Goal: Contribute content: Add original content to the website for others to see

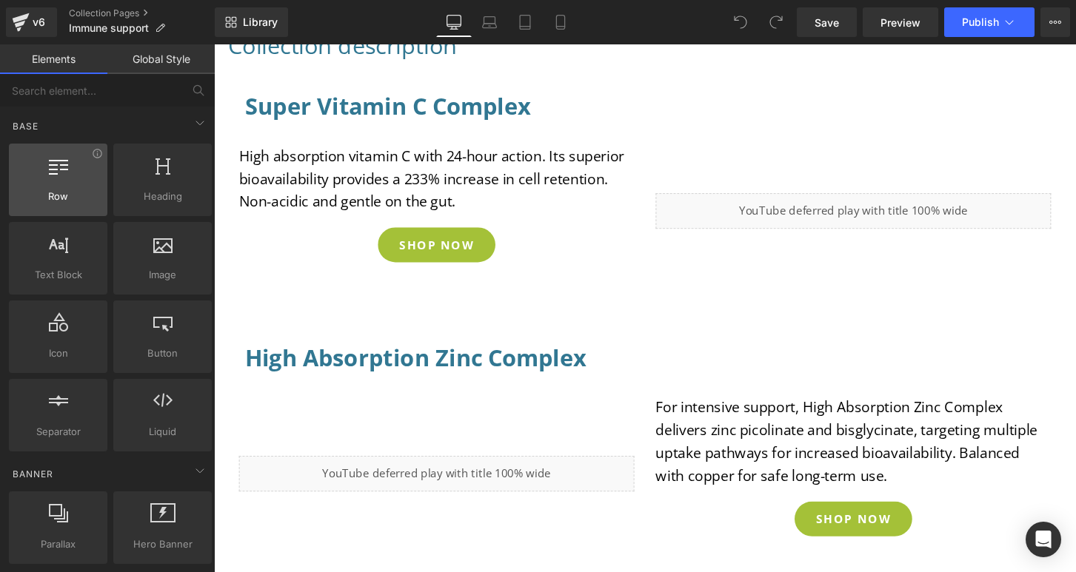
scroll to position [578, 0]
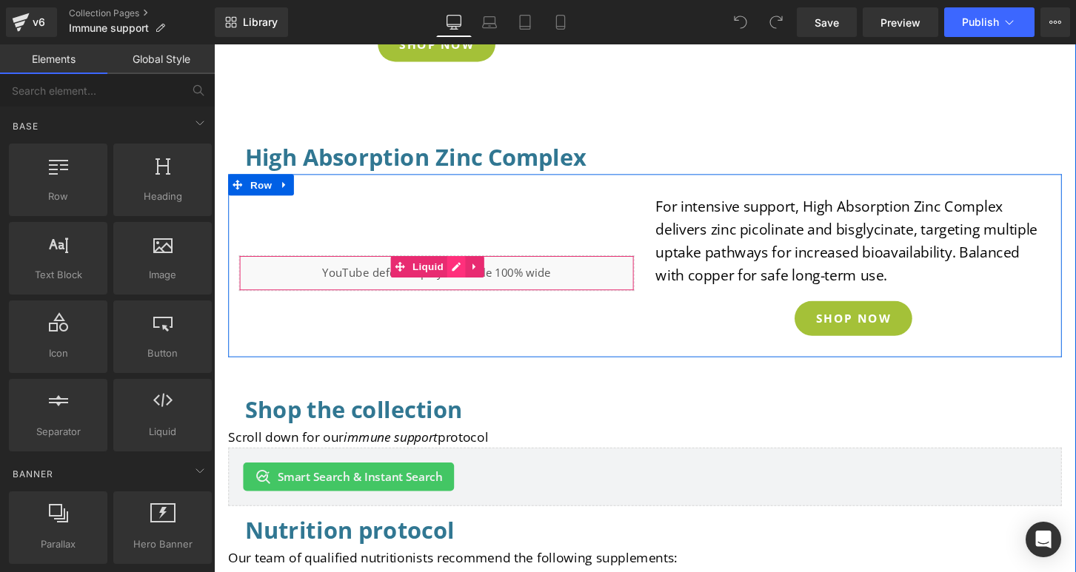
click at [461, 275] on div "Liquid" at bounding box center [445, 282] width 411 height 37
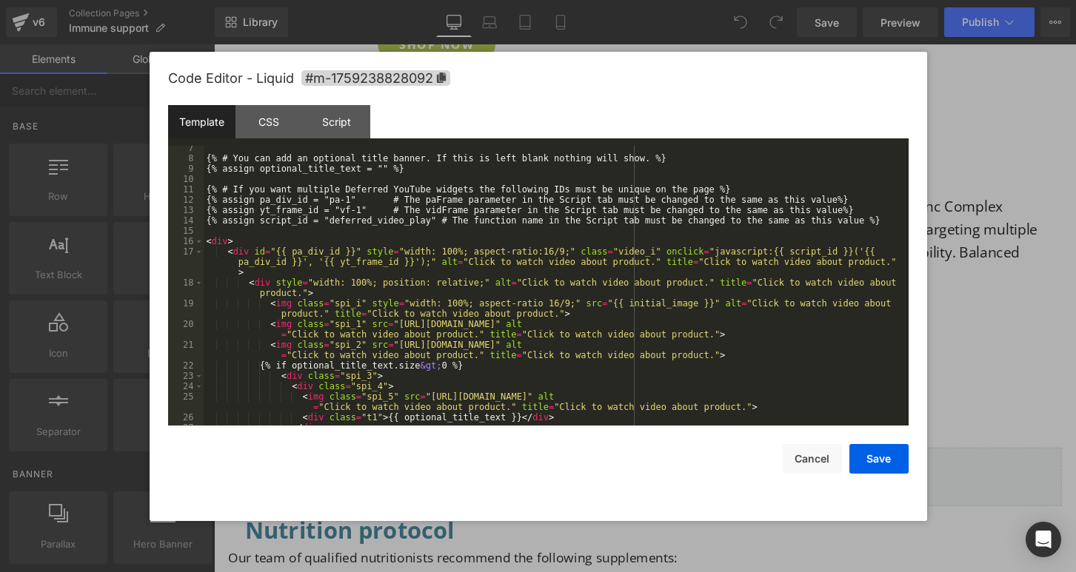
scroll to position [197, 0]
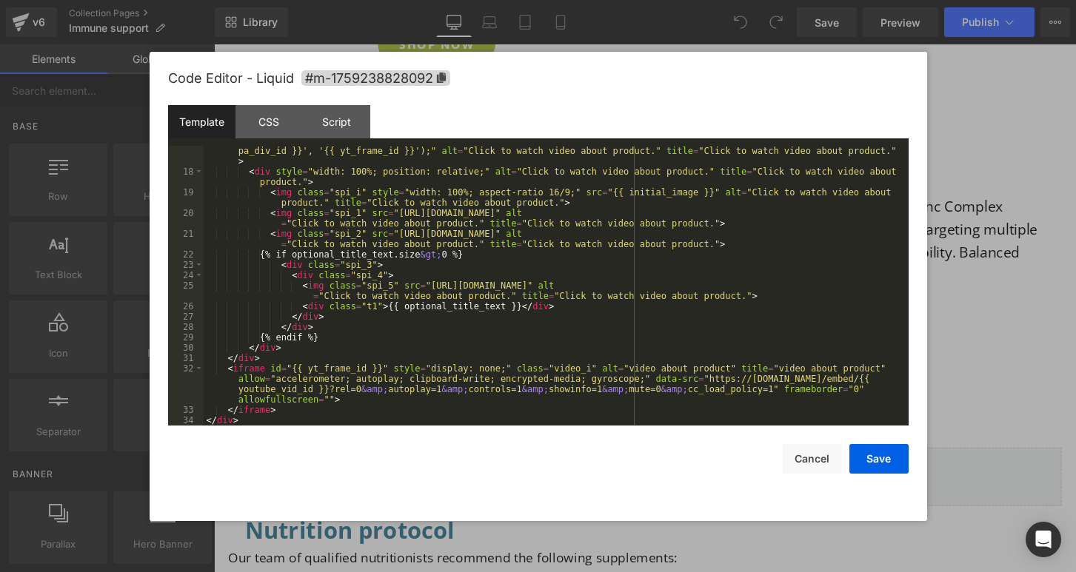
click at [249, 423] on div "< div id = "{{ pa_div_id }}" style = "width: 100%; aspect-ratio:16/9;" class = …" at bounding box center [553, 295] width 699 height 321
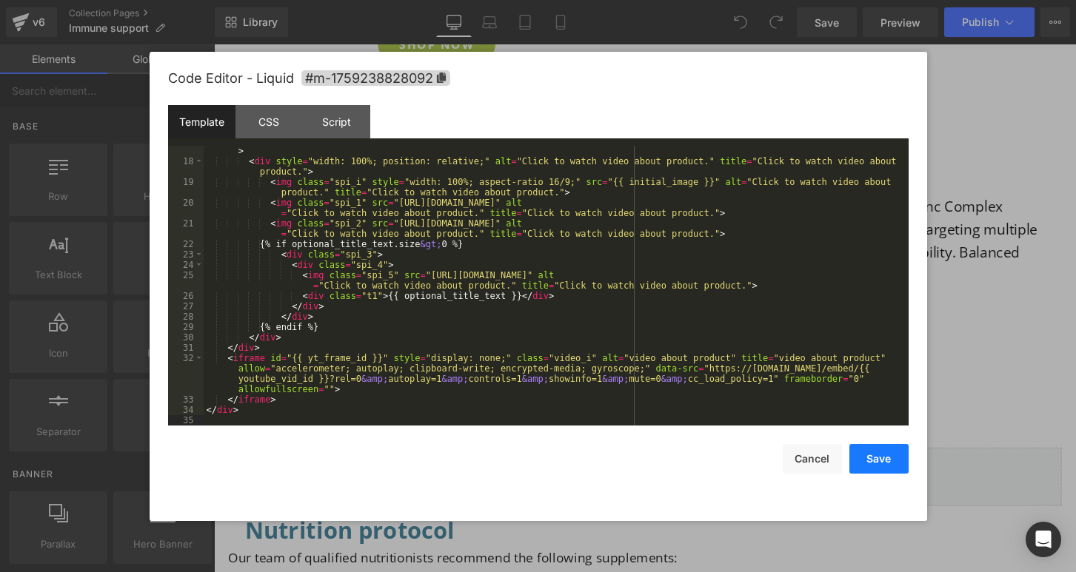
click at [877, 461] on button "Save" at bounding box center [878, 459] width 59 height 30
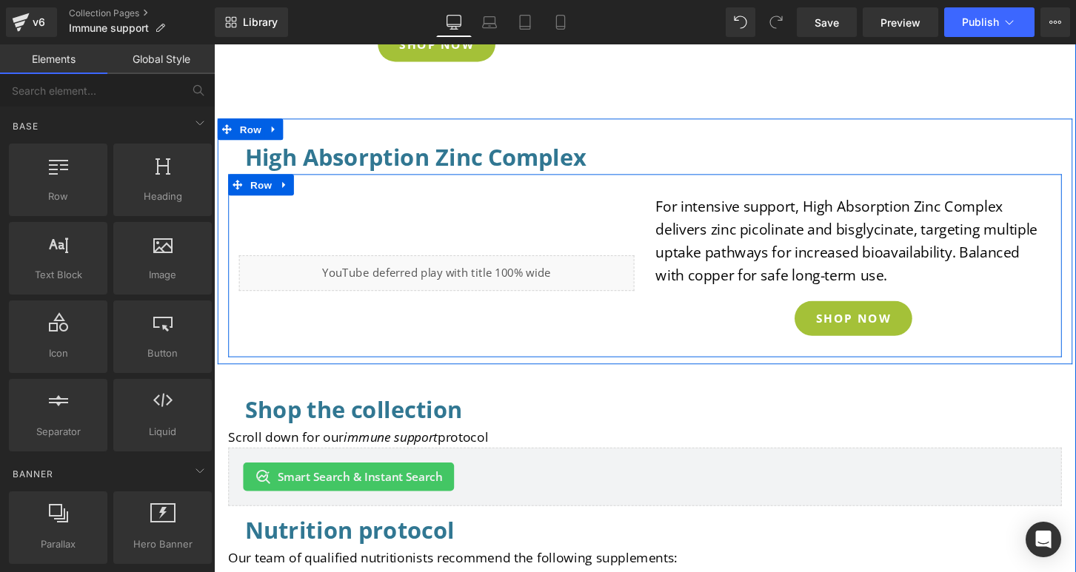
scroll to position [252, 0]
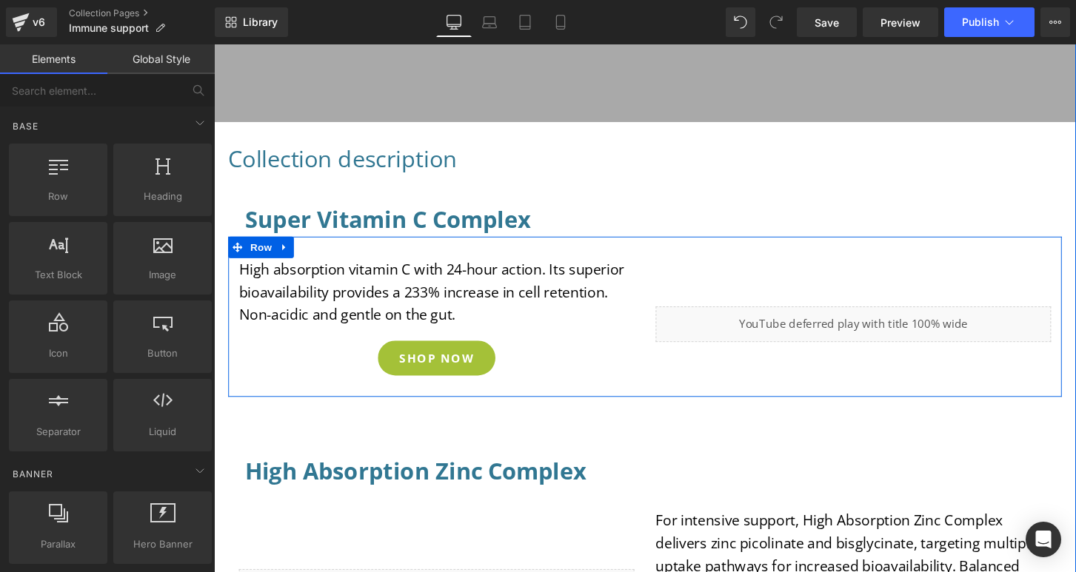
drag, startPoint x: 889, startPoint y: 329, endPoint x: 1026, endPoint y: 370, distance: 143.1
click at [889, 329] on div "Liquid" at bounding box center [878, 335] width 411 height 37
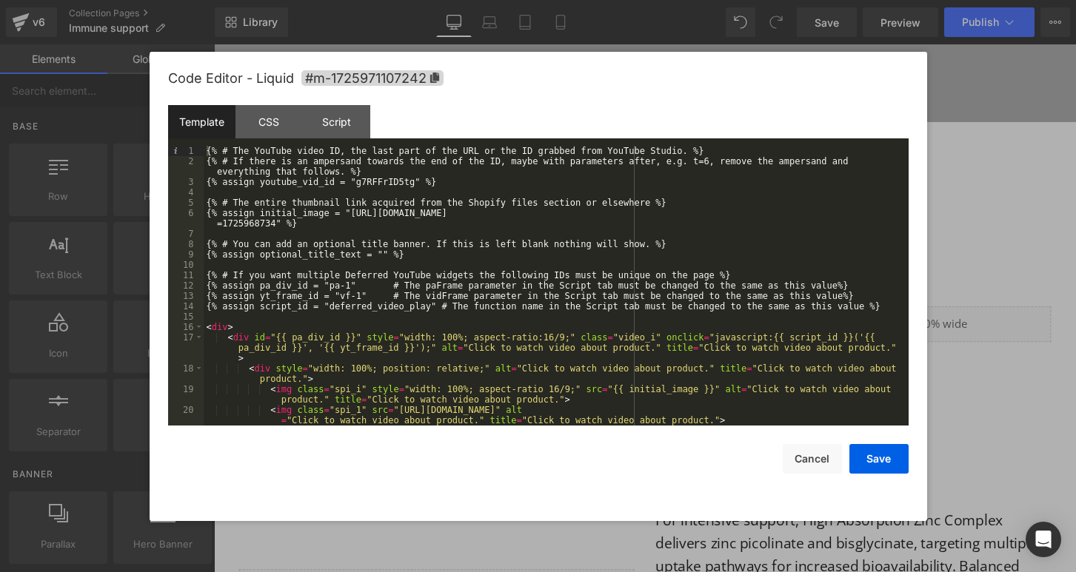
scroll to position [197, 0]
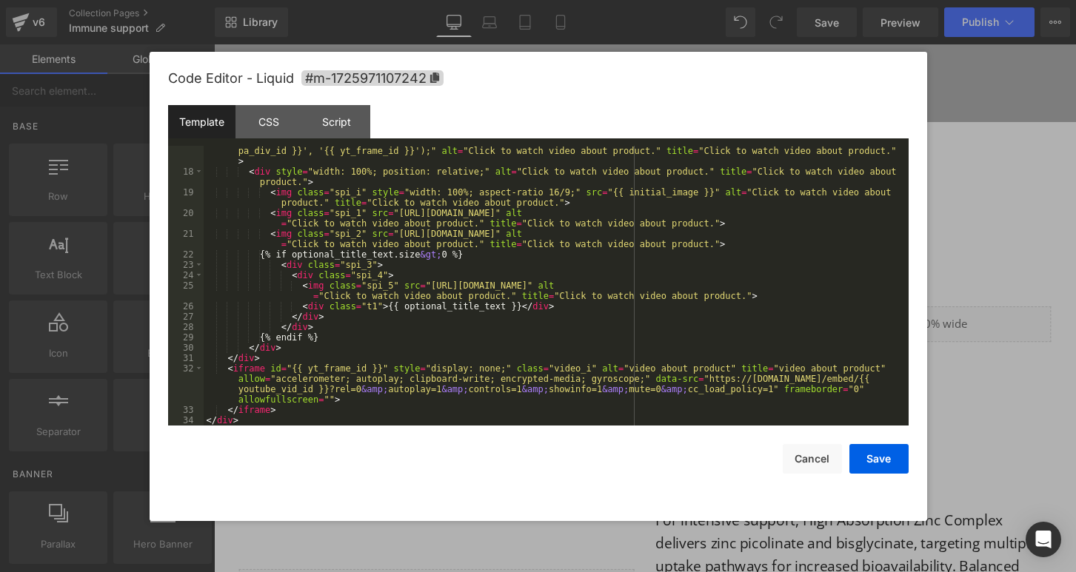
click at [255, 420] on div "< div id = "{{ pa_div_id }}" style = "width: 100%; aspect-ratio:16/9;" class = …" at bounding box center [553, 295] width 699 height 321
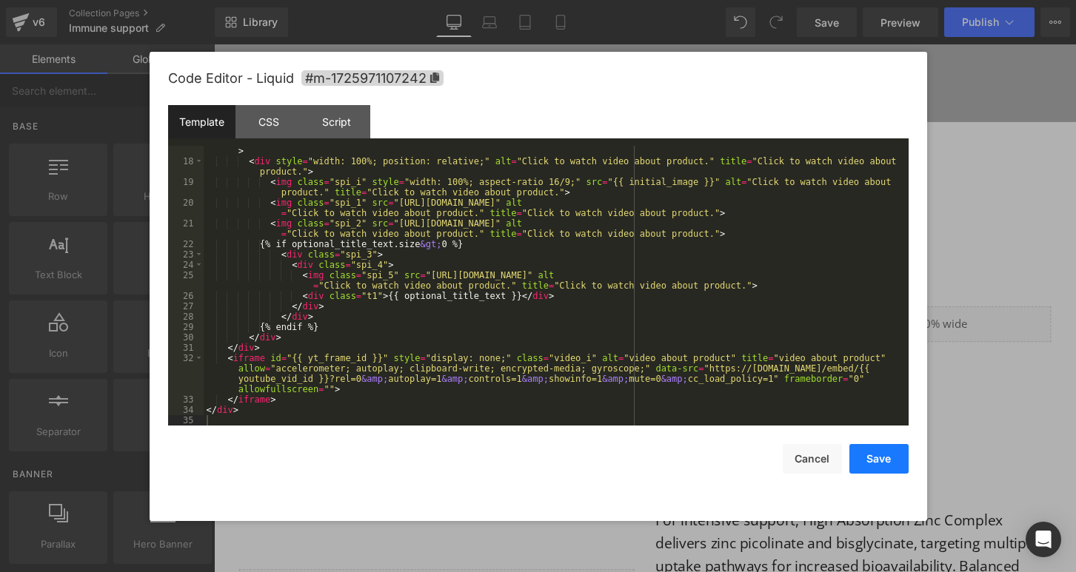
click at [875, 456] on button "Save" at bounding box center [878, 459] width 59 height 30
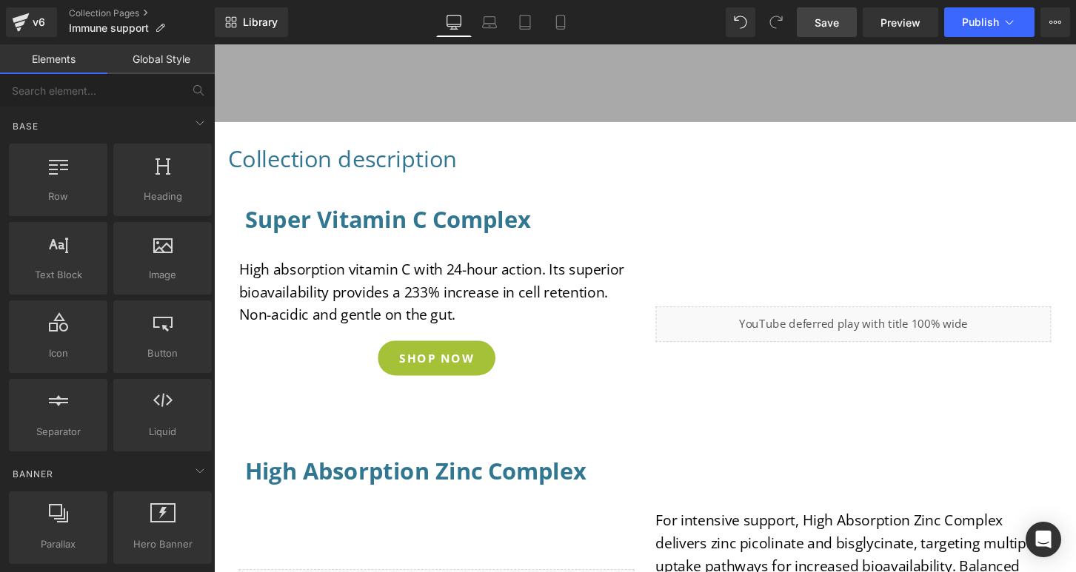
click at [834, 21] on span "Save" at bounding box center [826, 23] width 24 height 16
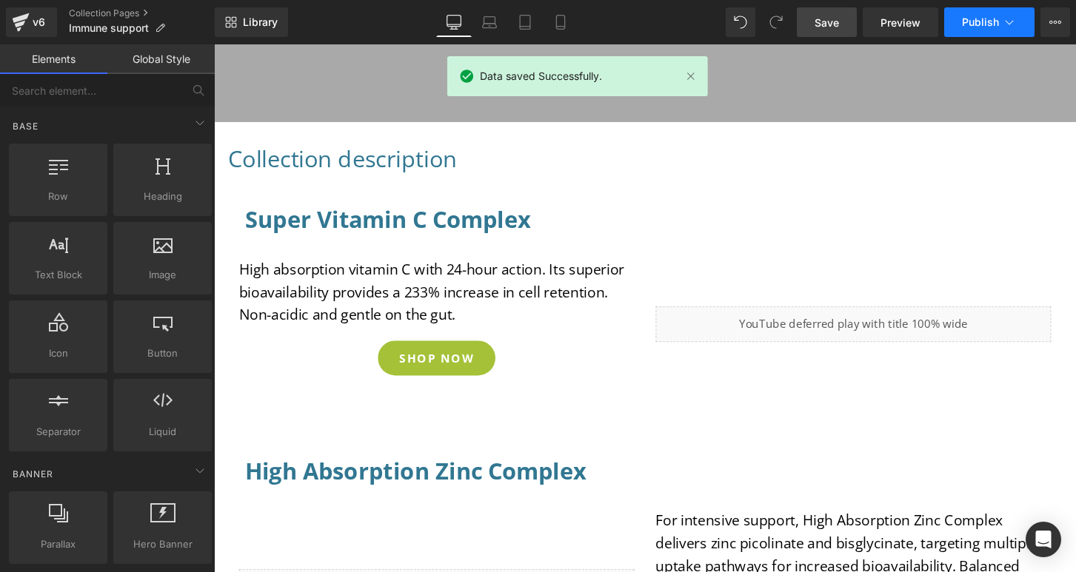
click at [965, 24] on span "Publish" at bounding box center [980, 22] width 37 height 12
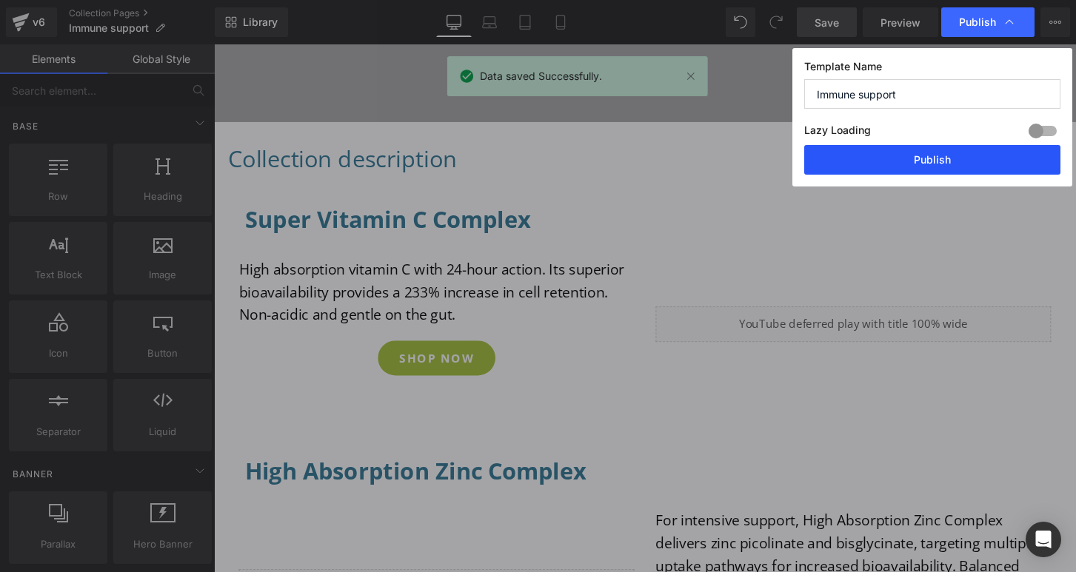
click at [939, 163] on button "Publish" at bounding box center [932, 160] width 256 height 30
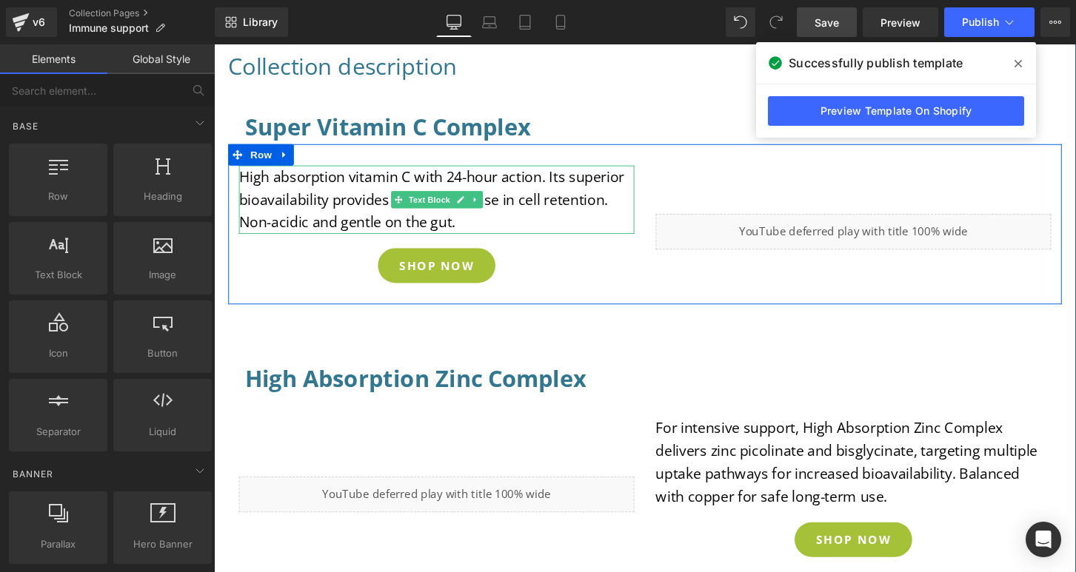
scroll to position [523, 0]
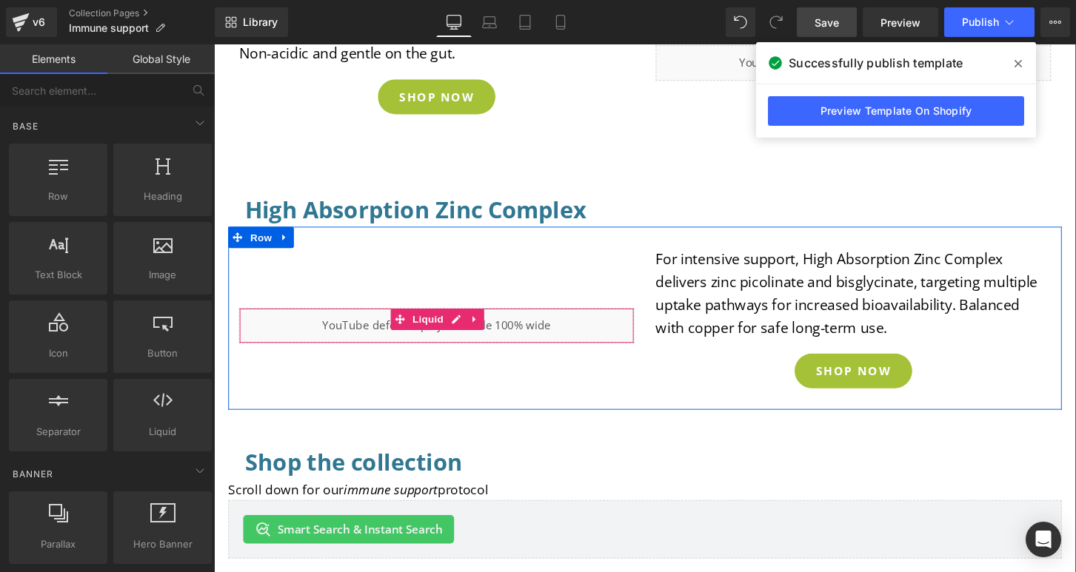
click at [452, 336] on div "Liquid" at bounding box center [445, 336] width 411 height 37
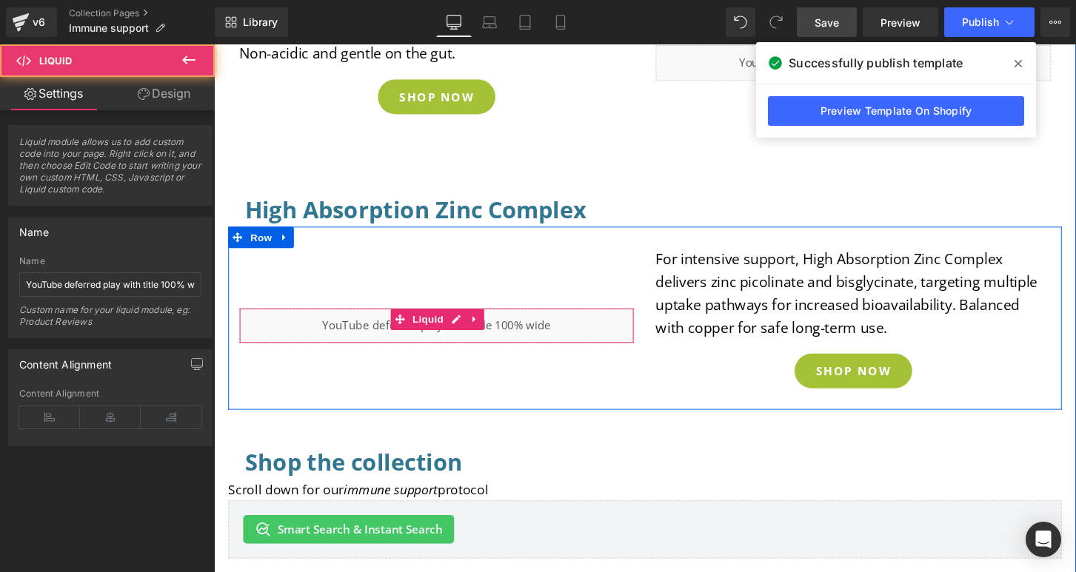
click at [461, 332] on div "Liquid" at bounding box center [445, 336] width 411 height 37
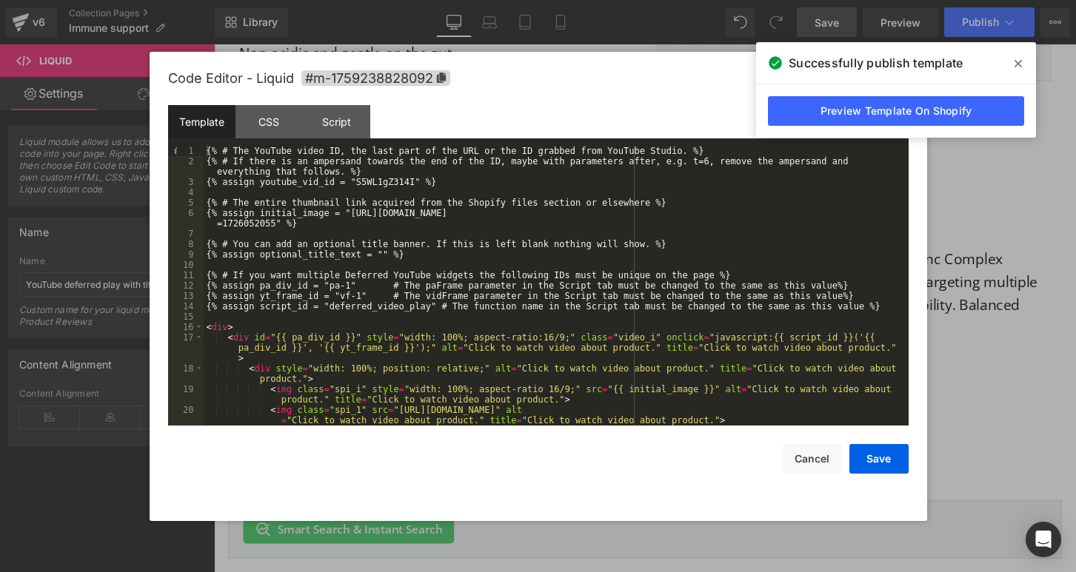
scroll to position [0, 0]
click at [271, 124] on div "CSS" at bounding box center [268, 121] width 67 height 33
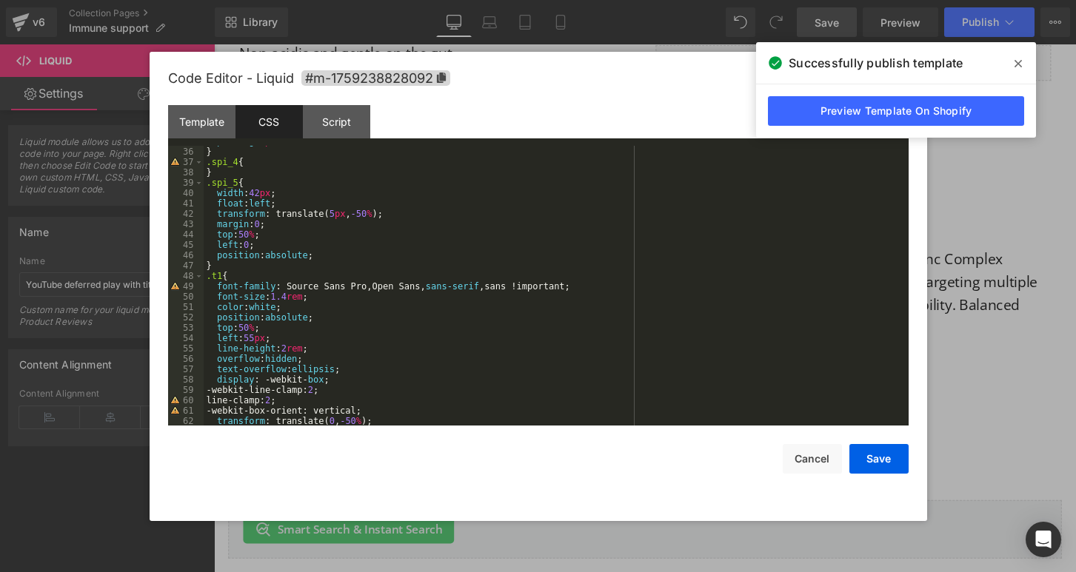
scroll to position [404, 0]
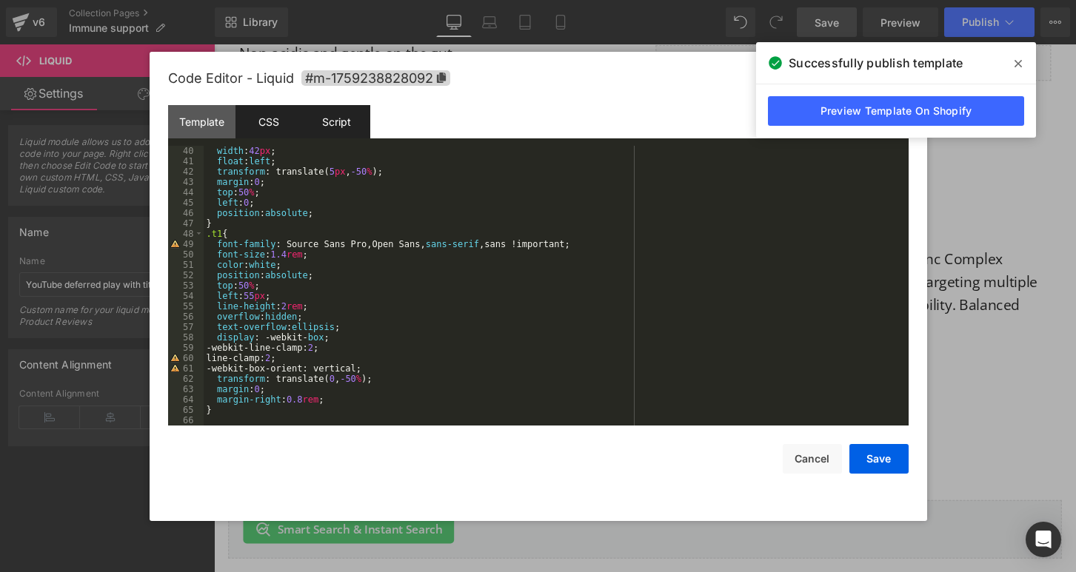
click at [344, 127] on div "Script" at bounding box center [336, 121] width 67 height 33
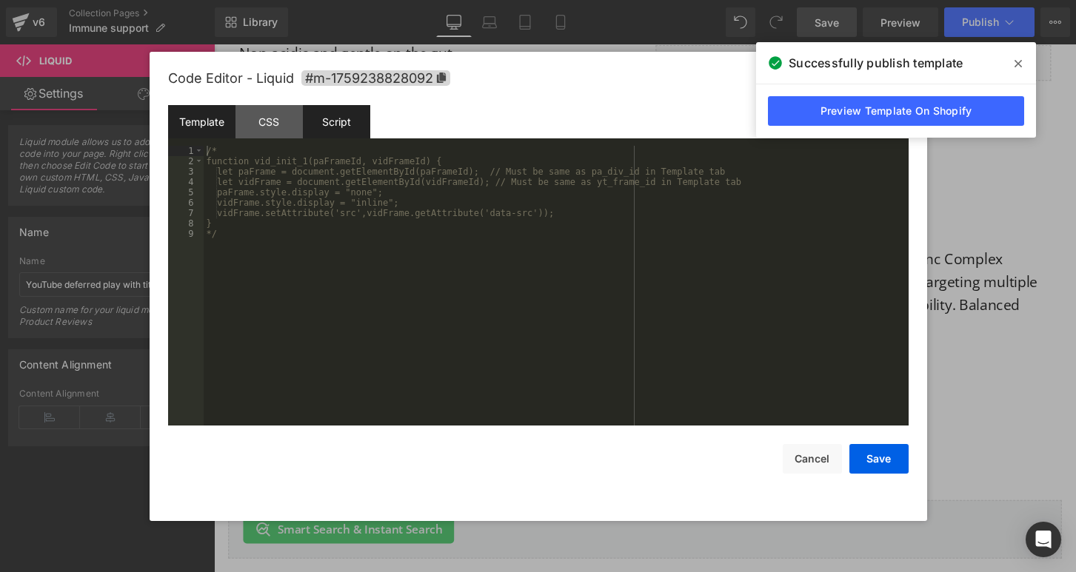
click at [218, 118] on div "Template" at bounding box center [201, 121] width 67 height 33
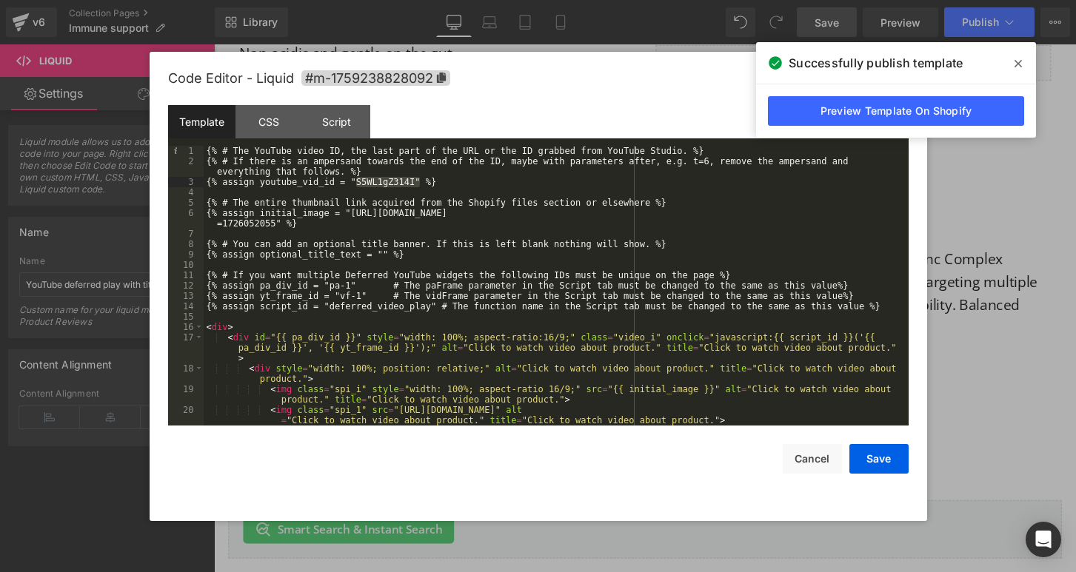
drag, startPoint x: 418, startPoint y: 184, endPoint x: 358, endPoint y: 178, distance: 60.3
click at [358, 178] on div "{% # The YouTube video ID, the last part of the URL or the ID grabbed from YouT…" at bounding box center [553, 301] width 699 height 311
click at [871, 459] on button "Save" at bounding box center [878, 459] width 59 height 30
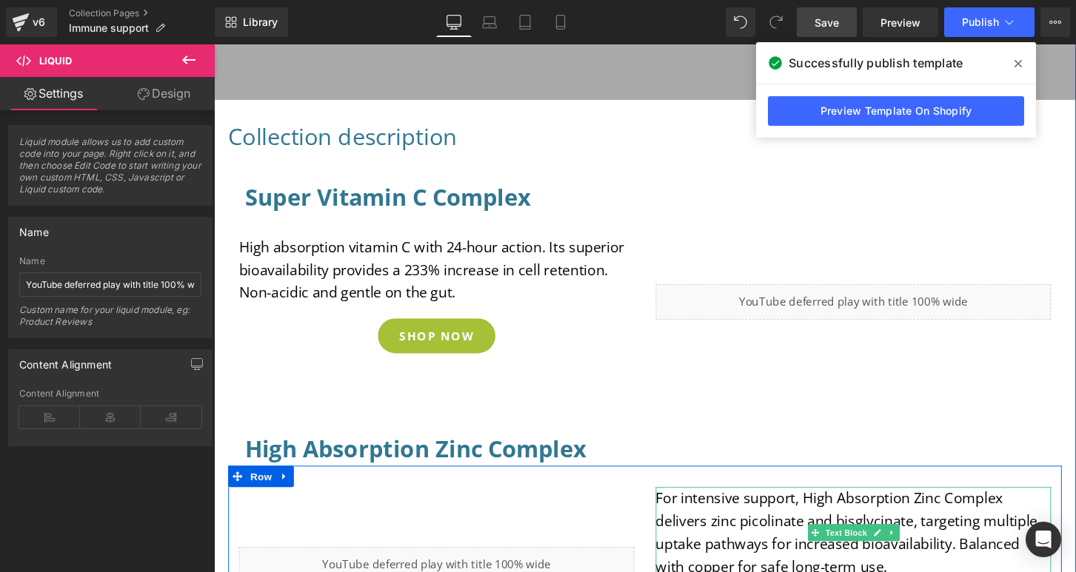
scroll to position [198, 0]
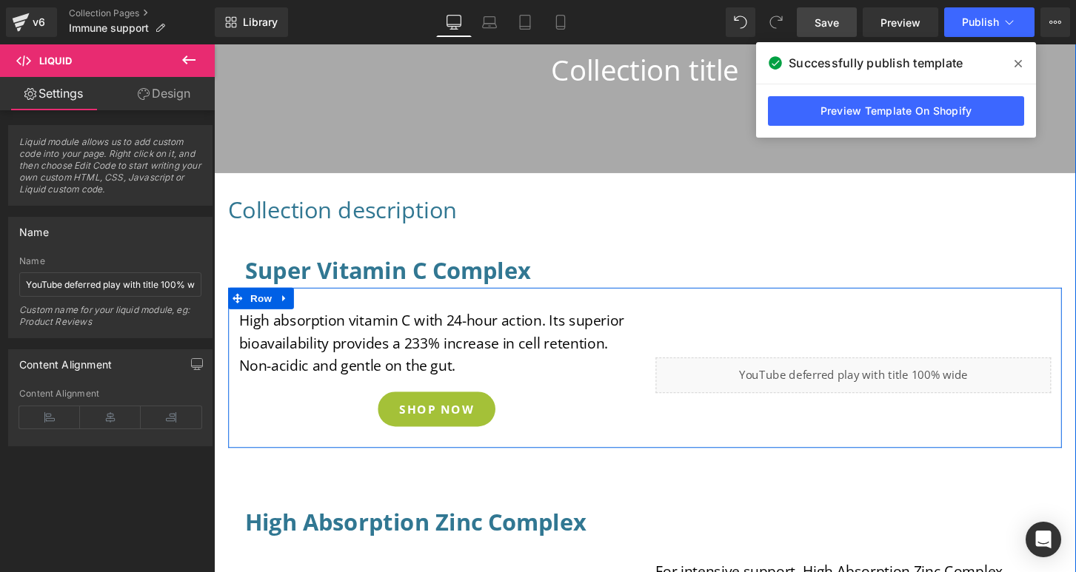
drag, startPoint x: 891, startPoint y: 382, endPoint x: 1077, endPoint y: 415, distance: 189.5
click at [891, 382] on div "Liquid" at bounding box center [878, 388] width 411 height 37
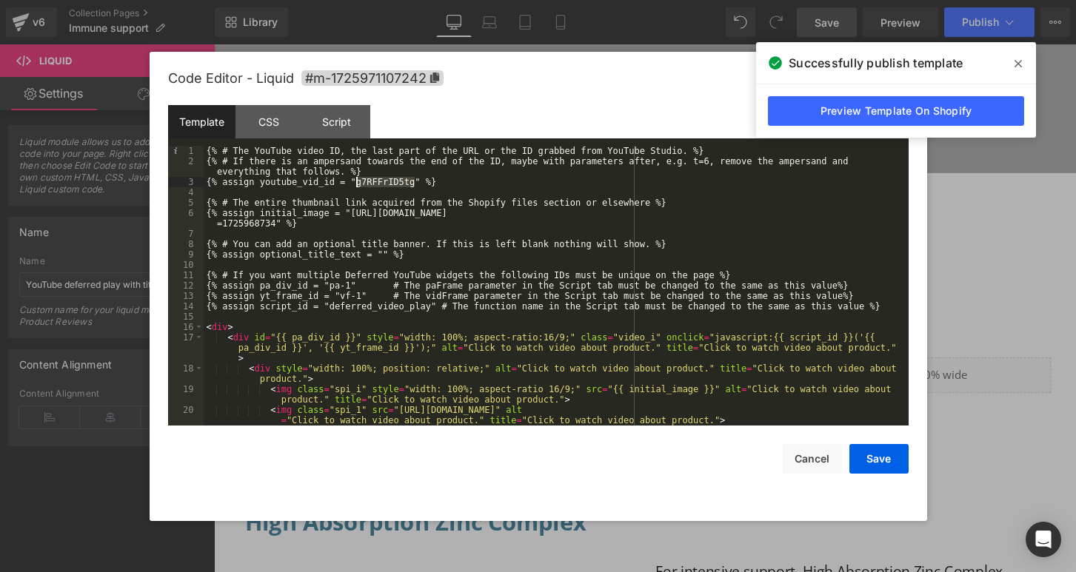
drag, startPoint x: 415, startPoint y: 182, endPoint x: 356, endPoint y: 180, distance: 59.3
click at [356, 180] on div "{% # The YouTube video ID, the last part of the URL or the ID grabbed from YouT…" at bounding box center [553, 301] width 699 height 311
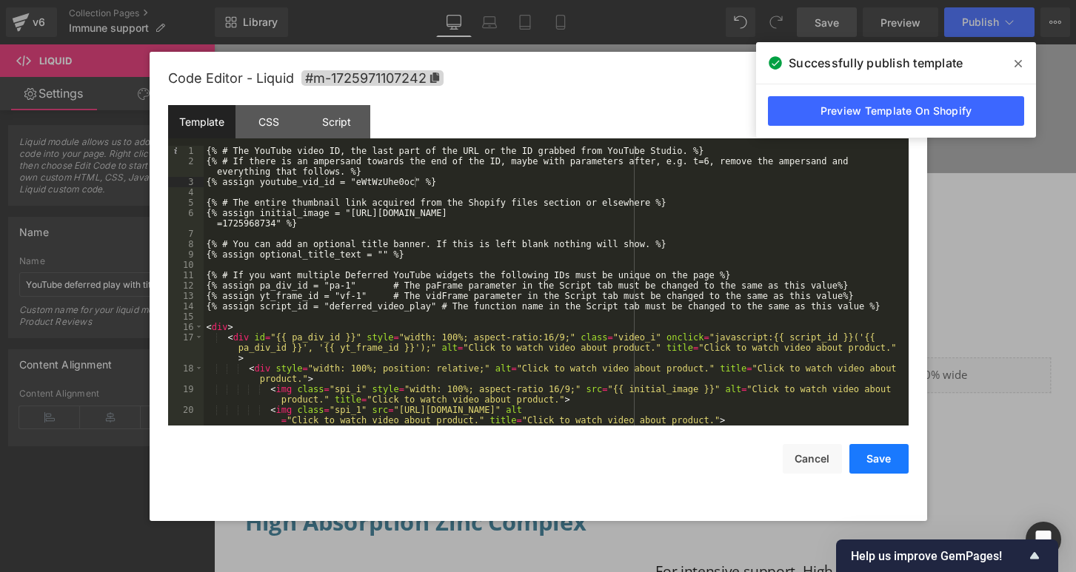
click at [870, 457] on button "Save" at bounding box center [878, 459] width 59 height 30
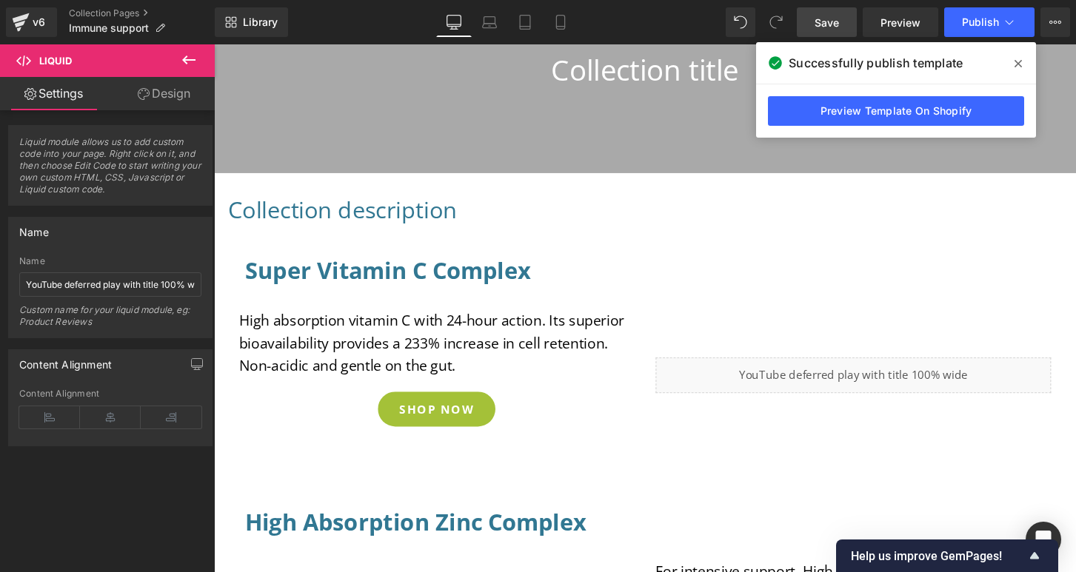
click at [842, 22] on link "Save" at bounding box center [827, 22] width 60 height 30
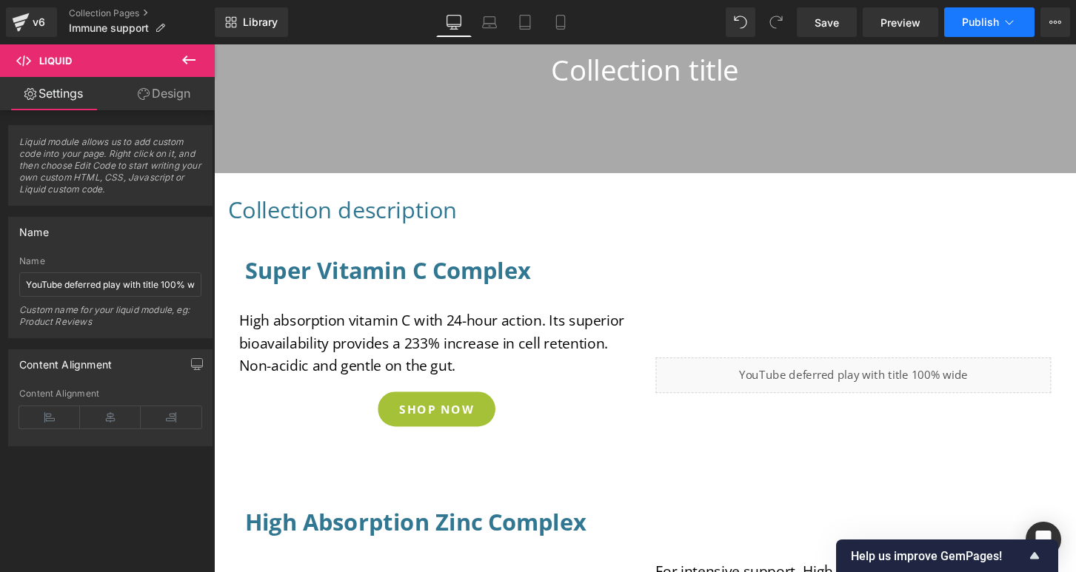
click at [983, 24] on span "Publish" at bounding box center [980, 22] width 37 height 12
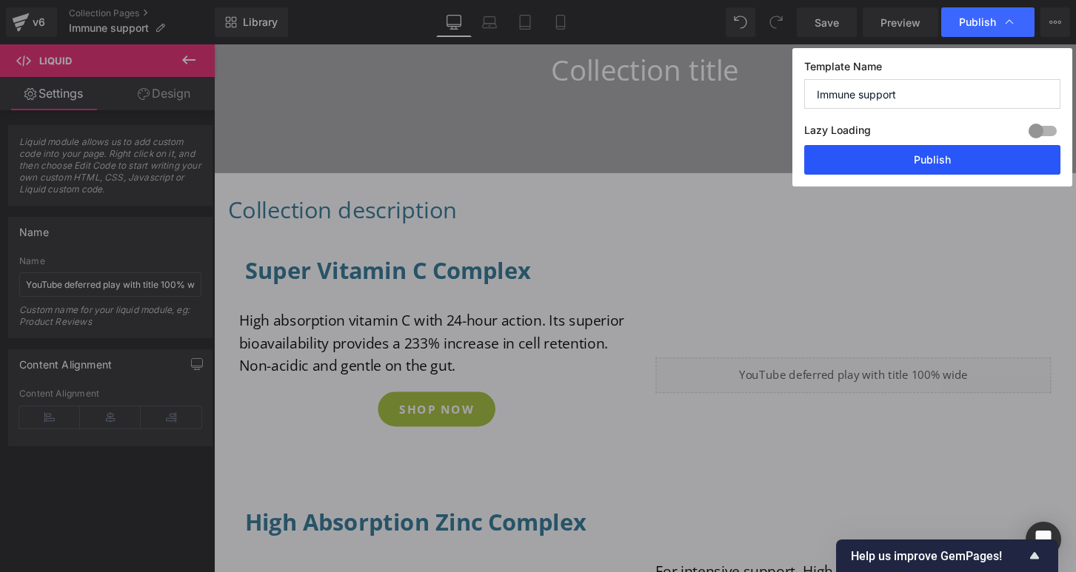
click at [964, 161] on button "Publish" at bounding box center [932, 160] width 256 height 30
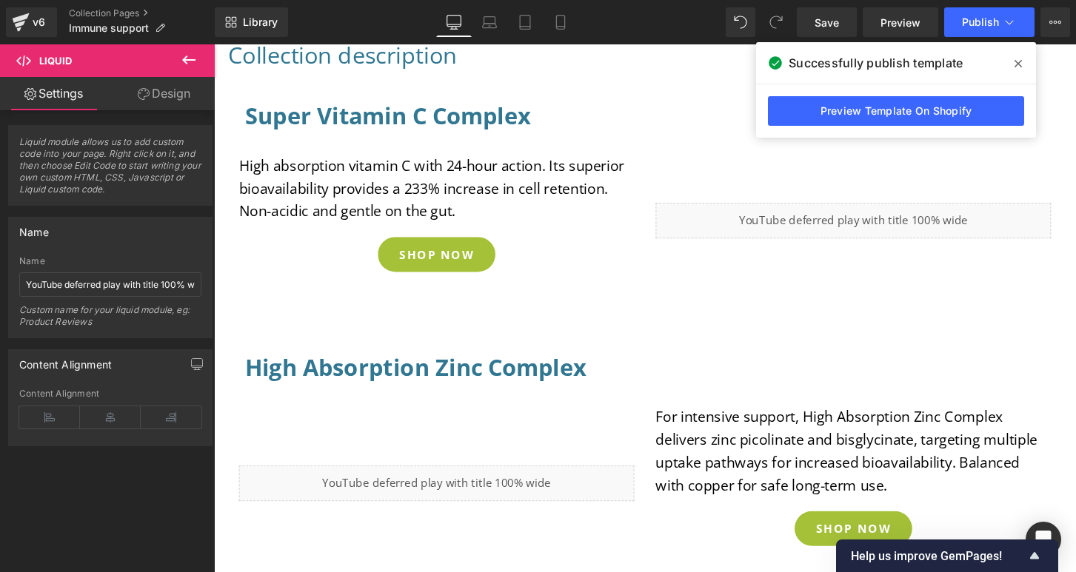
scroll to position [512, 0]
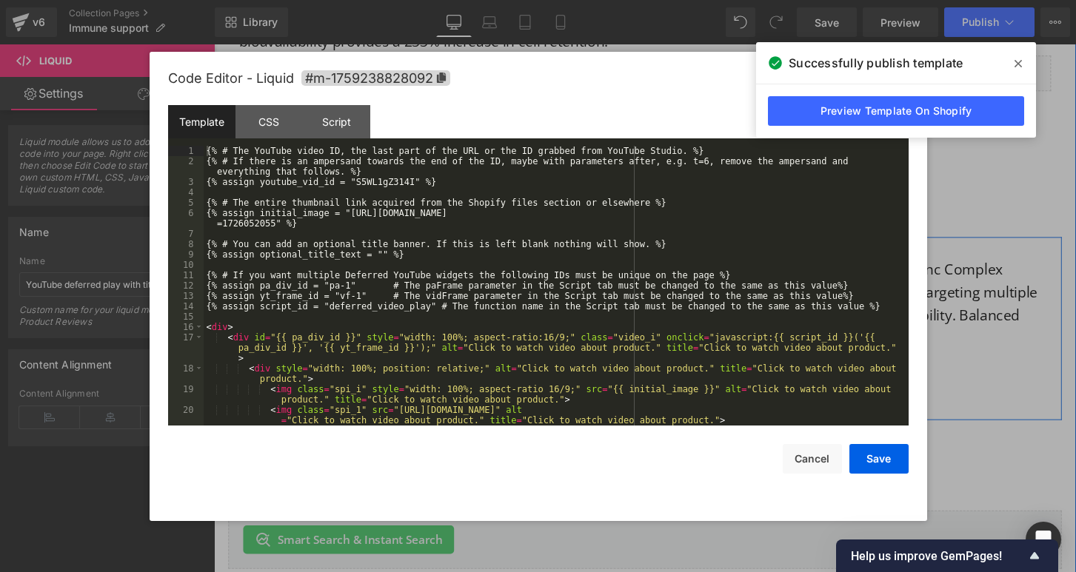
click at [460, 341] on div "Liquid" at bounding box center [445, 347] width 411 height 37
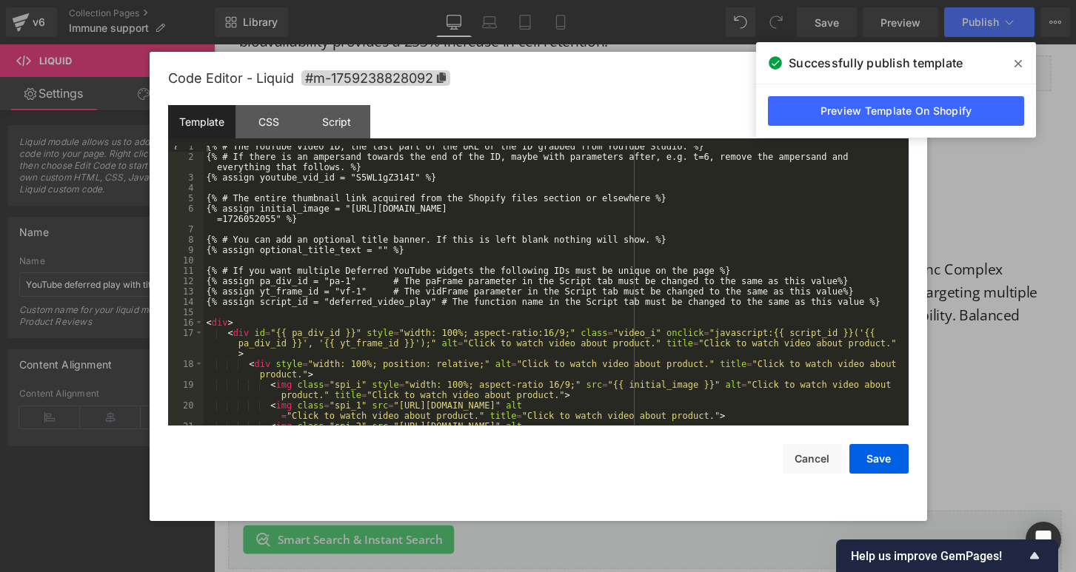
scroll to position [4, 0]
click at [882, 463] on button "Save" at bounding box center [878, 459] width 59 height 30
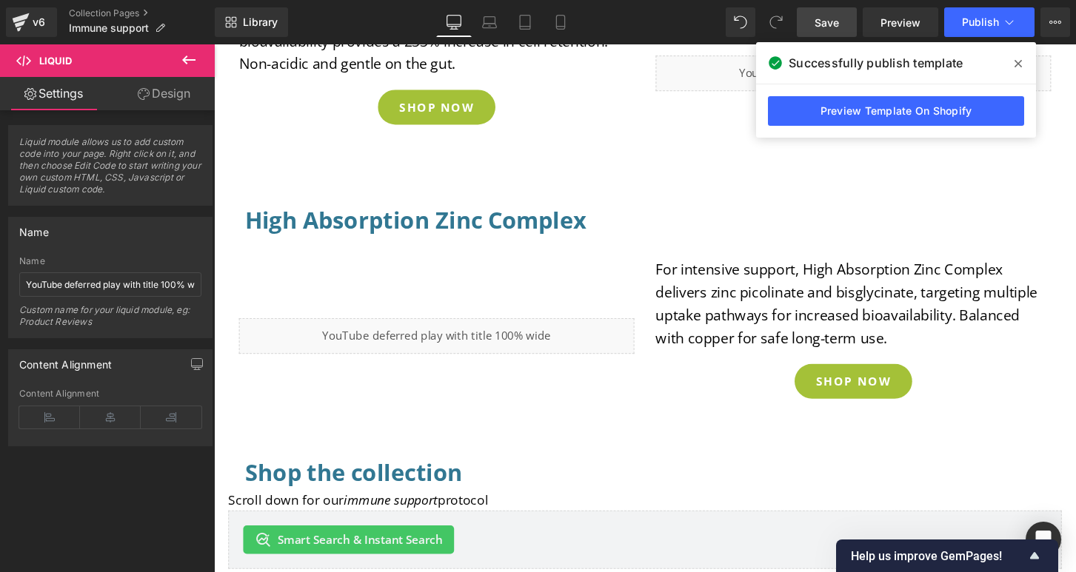
click at [834, 27] on span "Save" at bounding box center [826, 23] width 24 height 16
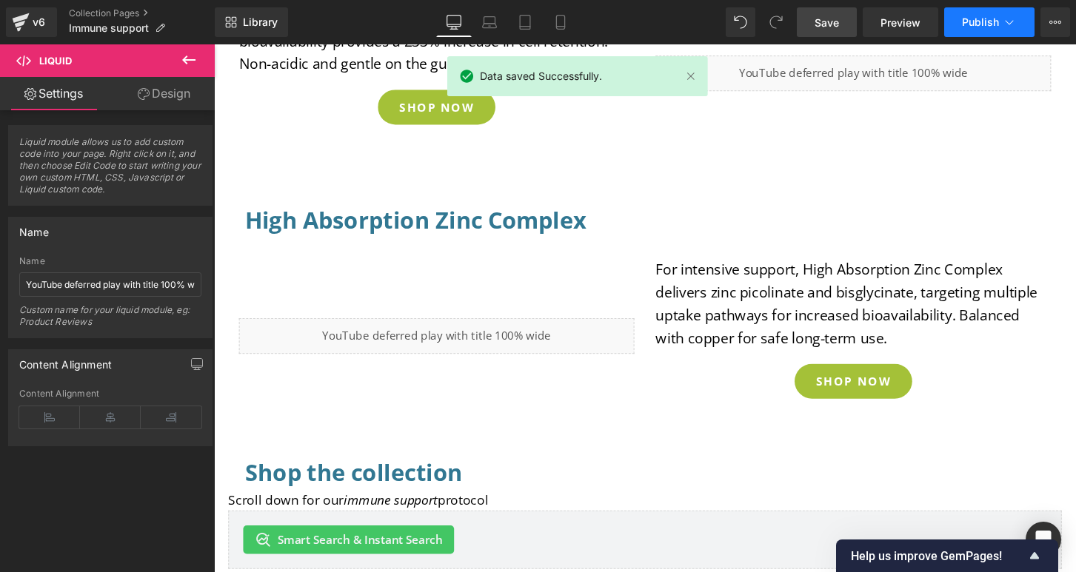
click at [968, 20] on span "Publish" at bounding box center [980, 22] width 37 height 12
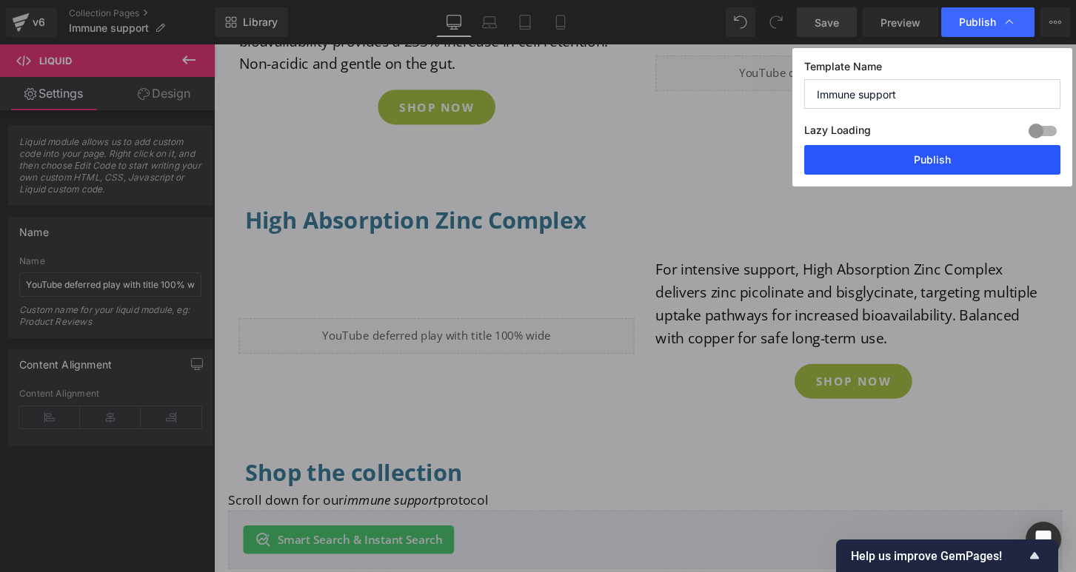
click at [928, 161] on button "Publish" at bounding box center [932, 160] width 256 height 30
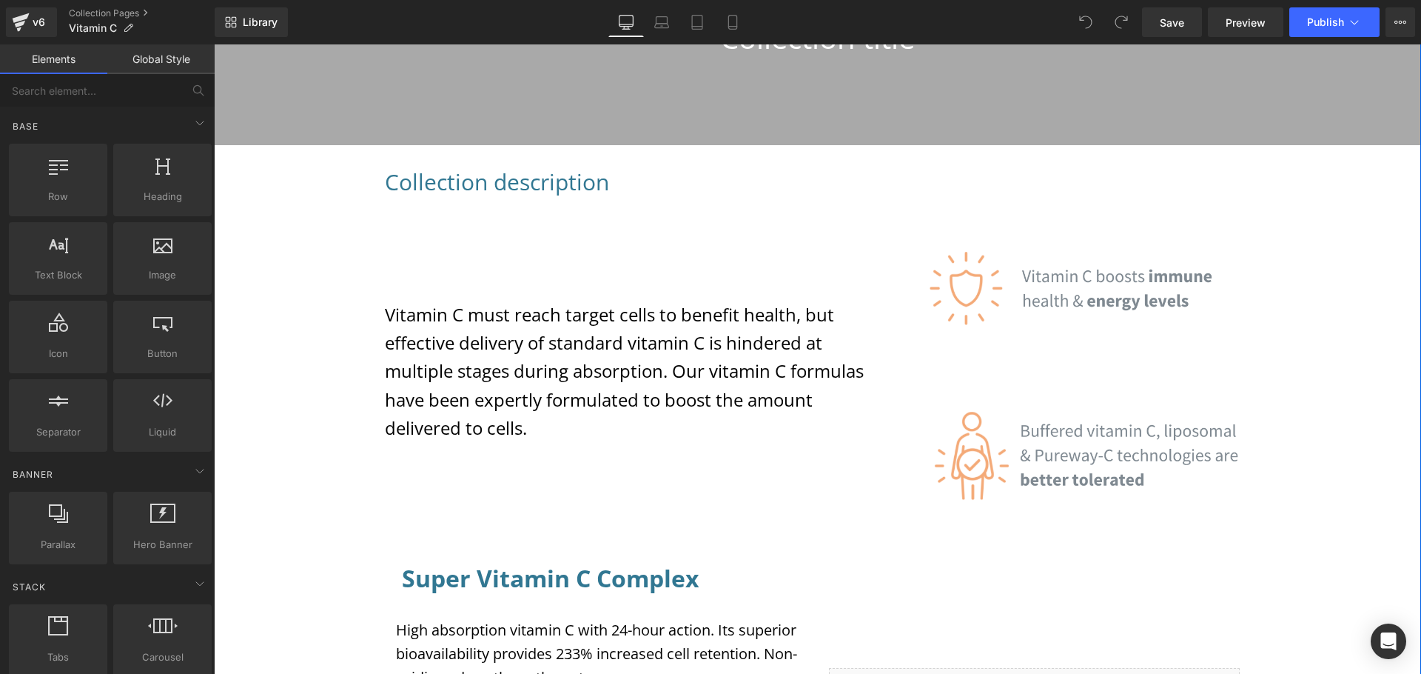
scroll to position [668, 0]
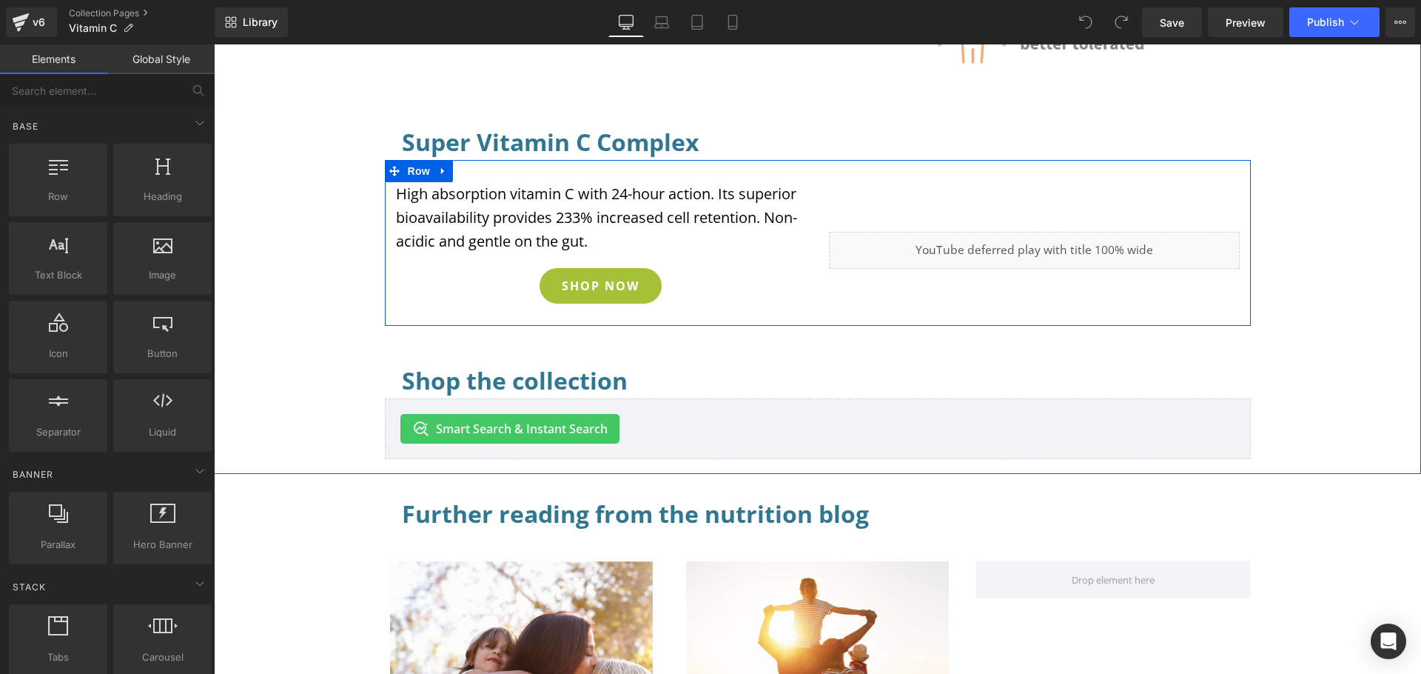
click at [1049, 245] on div "Liquid" at bounding box center [1034, 250] width 411 height 37
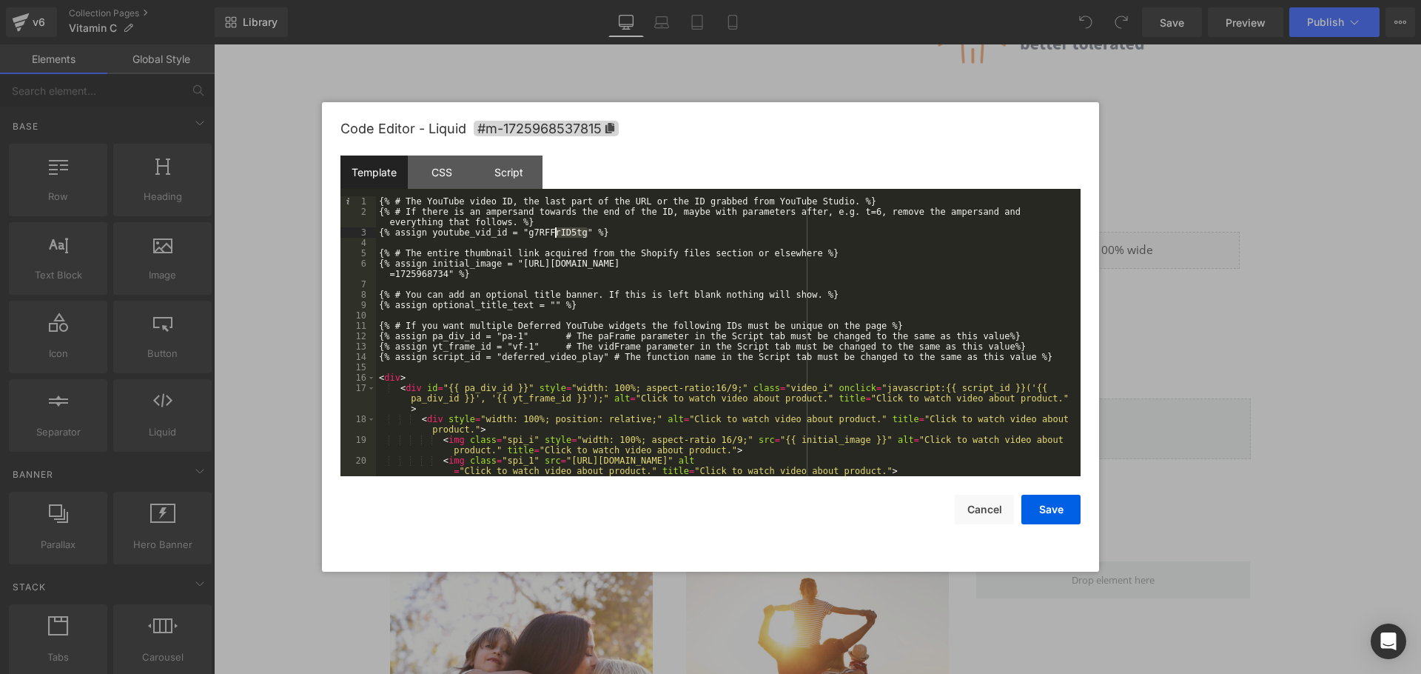
click at [557, 231] on div "{% # The YouTube video ID, the last part of the URL or the ID grabbed from YouT…" at bounding box center [725, 351] width 699 height 311
drag, startPoint x: 586, startPoint y: 233, endPoint x: 551, endPoint y: 229, distance: 35.7
click at [532, 232] on div "{% # The YouTube video ID, the last part of the URL or the ID grabbed from YouT…" at bounding box center [725, 351] width 699 height 311
drag, startPoint x: 532, startPoint y: 234, endPoint x: 574, endPoint y: 235, distance: 42.2
click at [584, 237] on div "{% # The YouTube video ID, the last part of the URL or the ID grabbed from YouT…" at bounding box center [725, 351] width 699 height 311
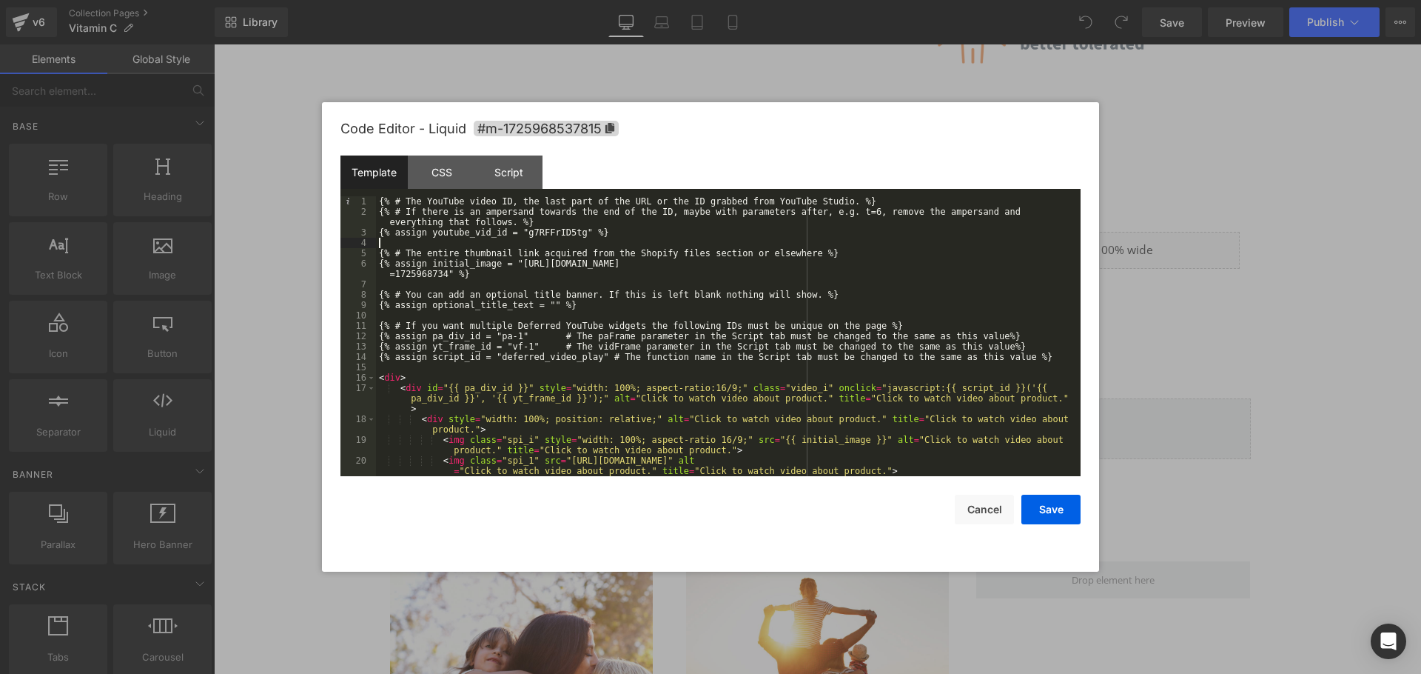
click at [583, 241] on div "{% # The YouTube video ID, the last part of the URL or the ID grabbed from YouT…" at bounding box center [725, 351] width 699 height 311
drag, startPoint x: 588, startPoint y: 232, endPoint x: 554, endPoint y: 232, distance: 34.1
click at [554, 232] on div "{% # The YouTube video ID, the last part of the URL or the ID grabbed from YouT…" at bounding box center [725, 351] width 699 height 311
click at [588, 232] on div "{% # The YouTube video ID, the last part of the URL or the ID grabbed from YouT…" at bounding box center [725, 351] width 699 height 311
drag, startPoint x: 587, startPoint y: 232, endPoint x: 530, endPoint y: 229, distance: 57.1
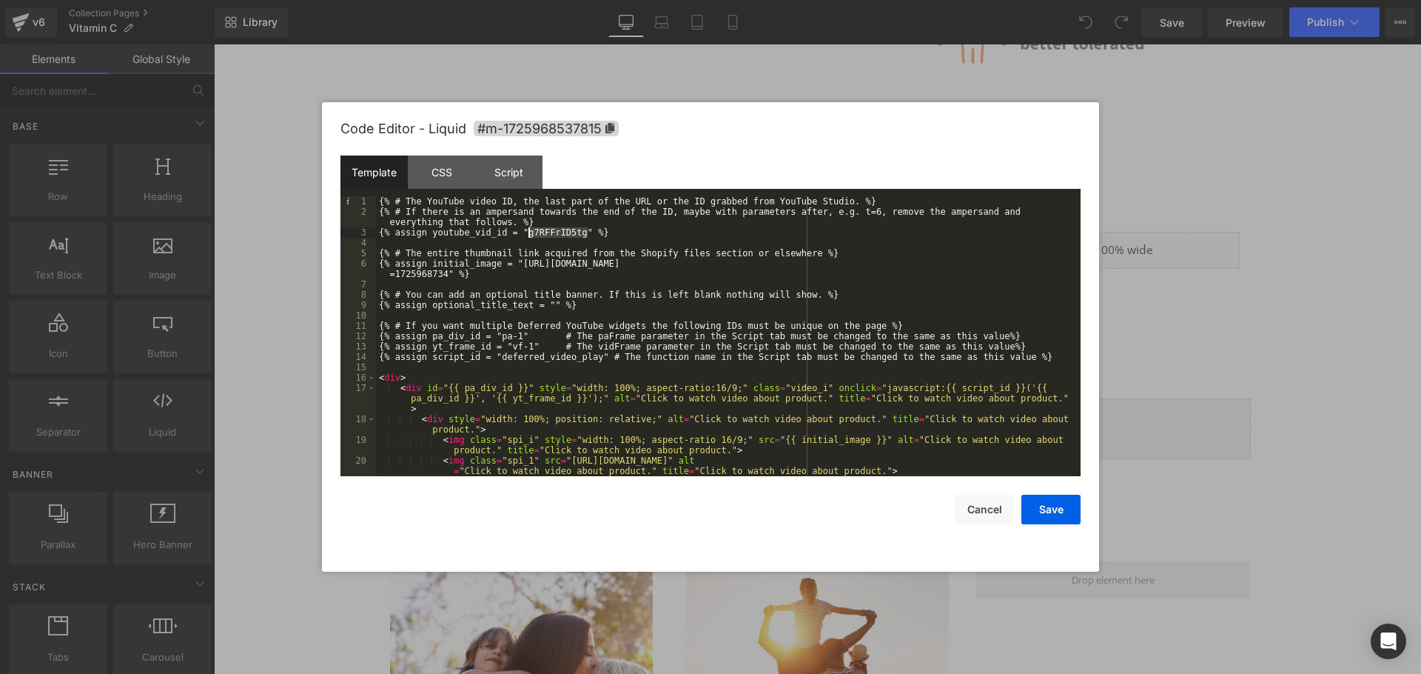
click at [530, 229] on div "{% # The YouTube video ID, the last part of the URL or the ID grabbed from YouT…" at bounding box center [725, 351] width 699 height 311
click at [1055, 514] on button "Save" at bounding box center [1051, 510] width 59 height 30
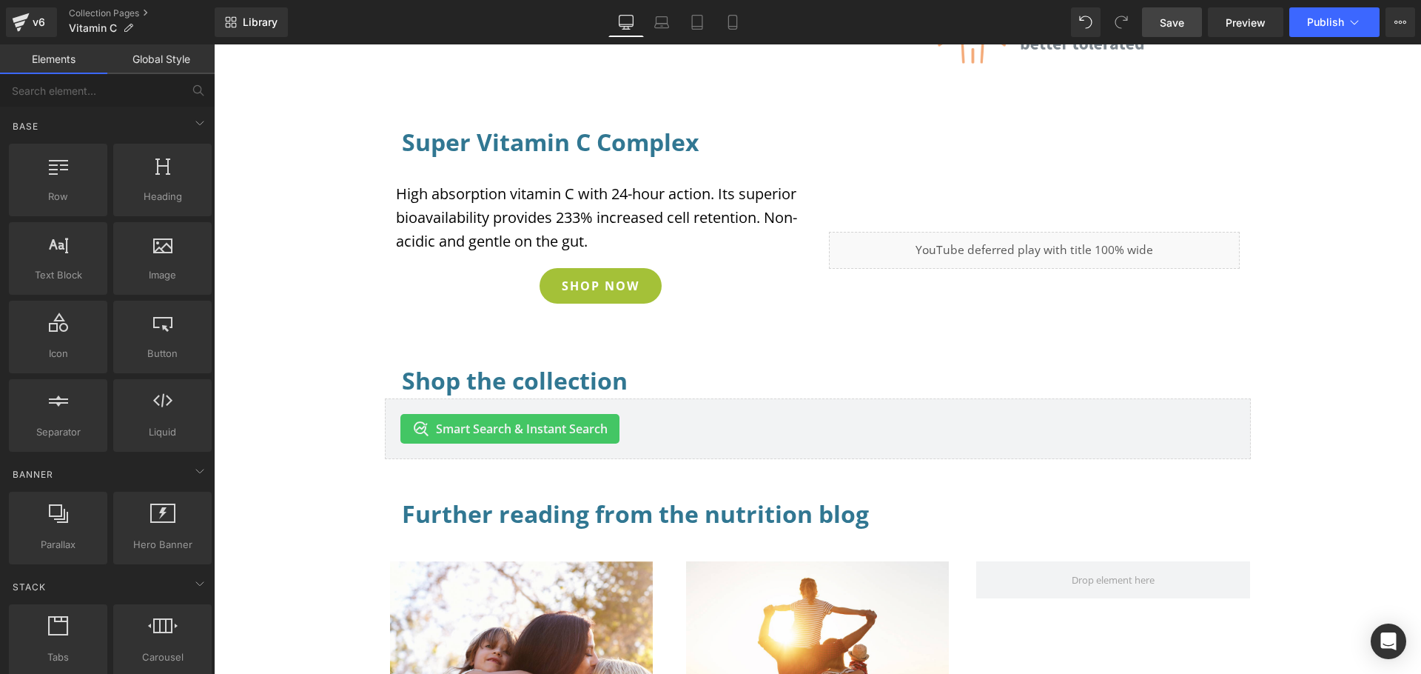
click at [1180, 25] on span "Save" at bounding box center [1172, 23] width 24 height 16
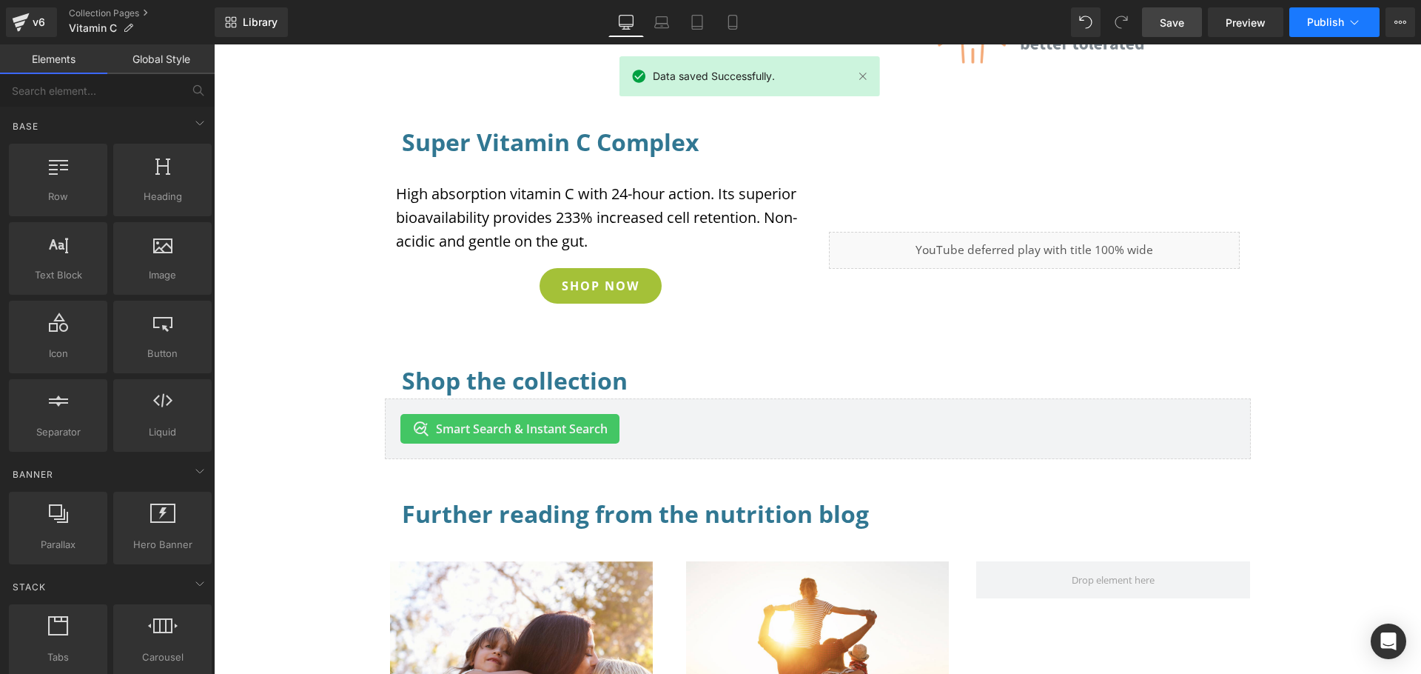
click at [1326, 21] on span "Publish" at bounding box center [1325, 22] width 37 height 12
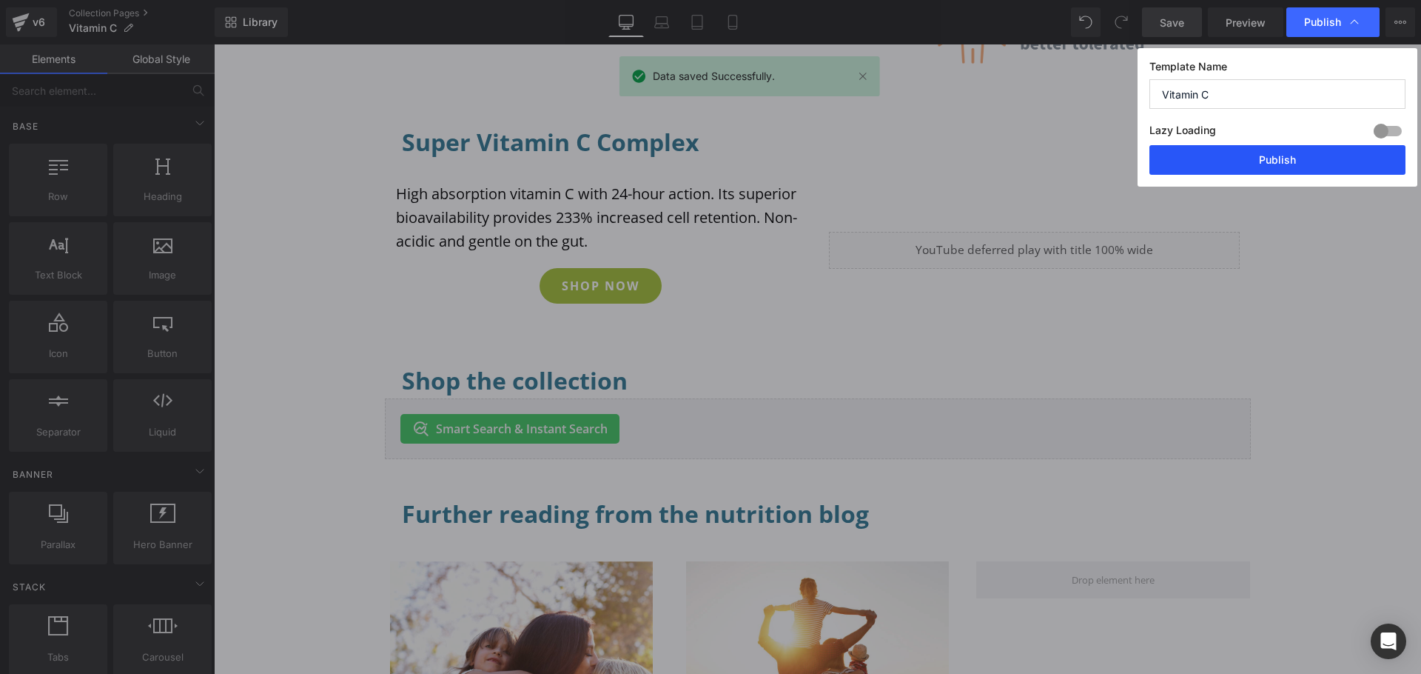
click at [1315, 159] on button "Publish" at bounding box center [1278, 160] width 256 height 30
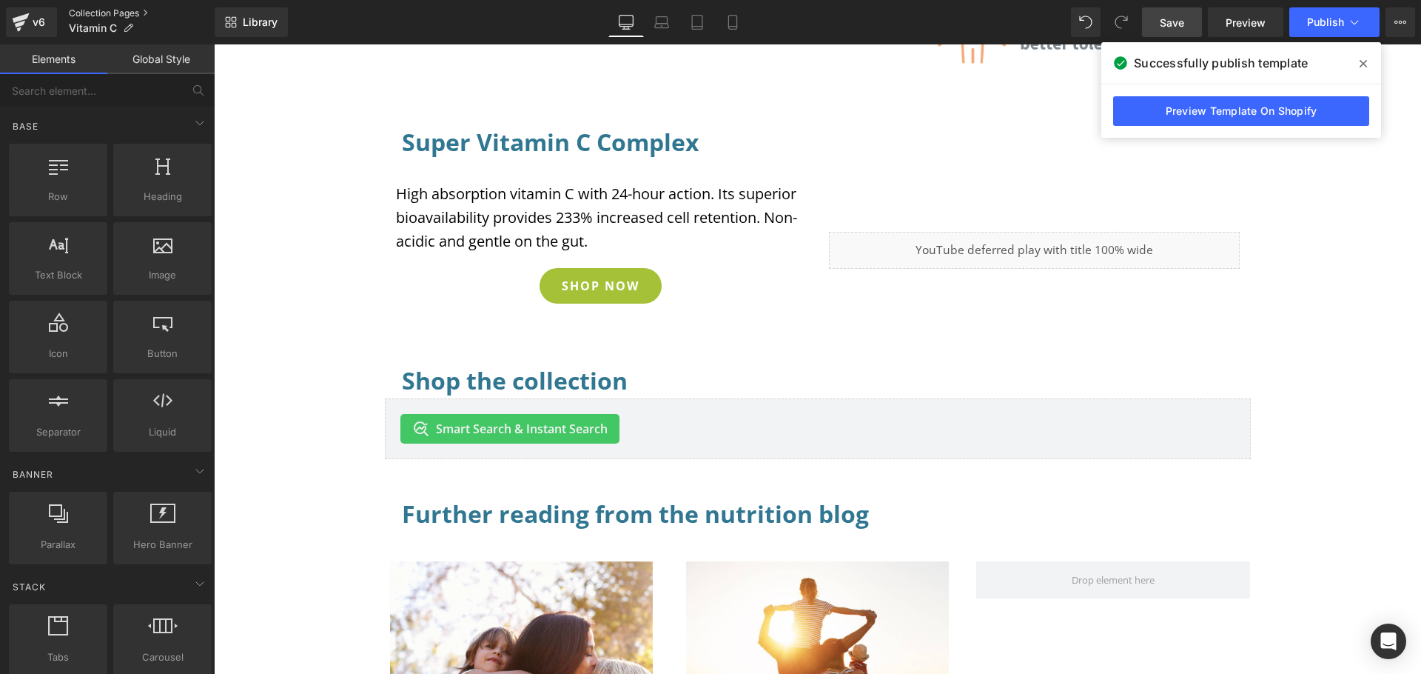
click at [96, 7] on link "Collection Pages" at bounding box center [142, 13] width 146 height 12
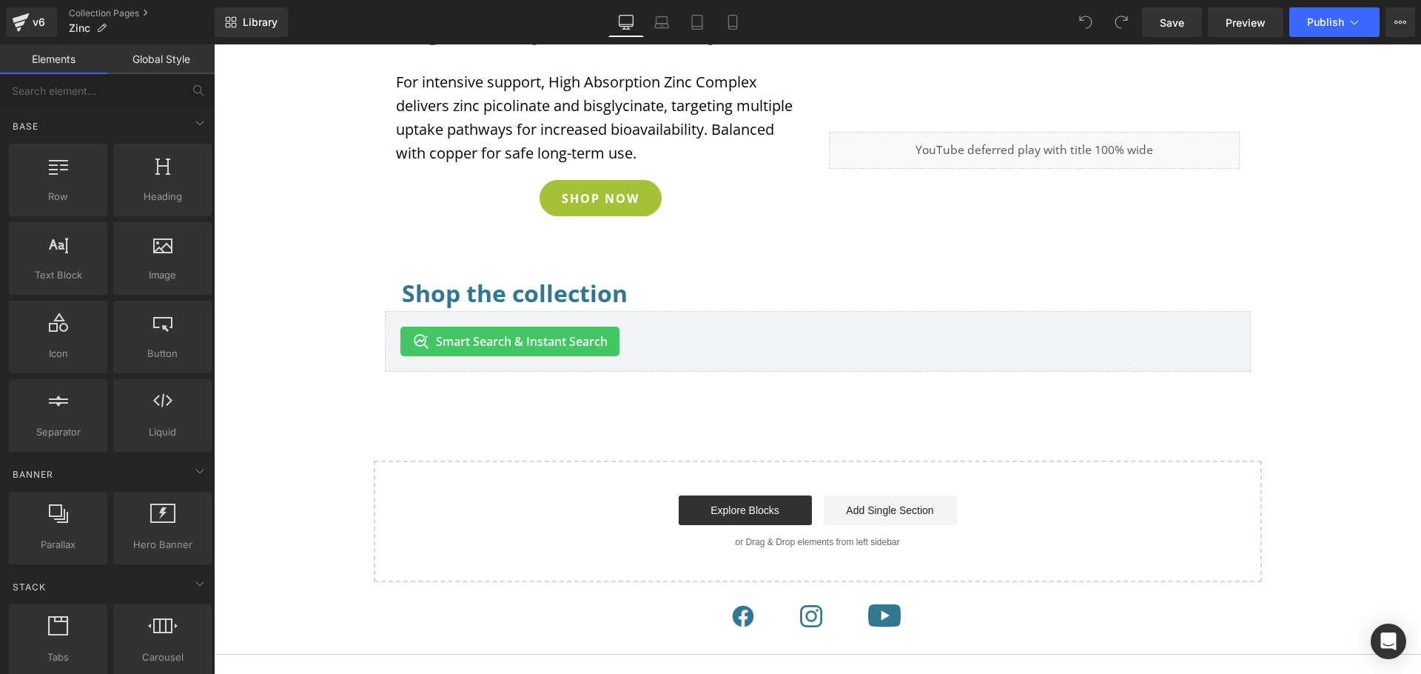
scroll to position [854, 0]
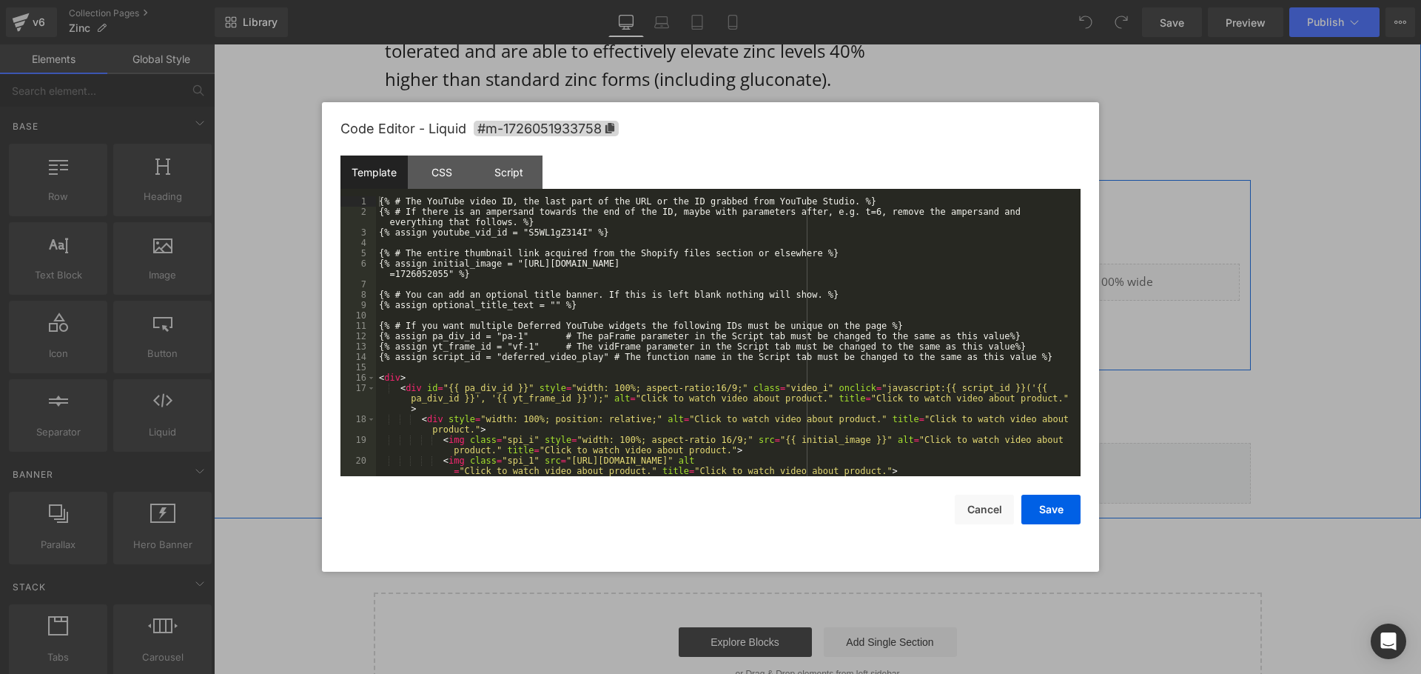
click at [1048, 274] on icon at bounding box center [1050, 275] width 7 height 7
click at [1053, 513] on button "Save" at bounding box center [1051, 510] width 59 height 30
